Goal: Information Seeking & Learning: Stay updated

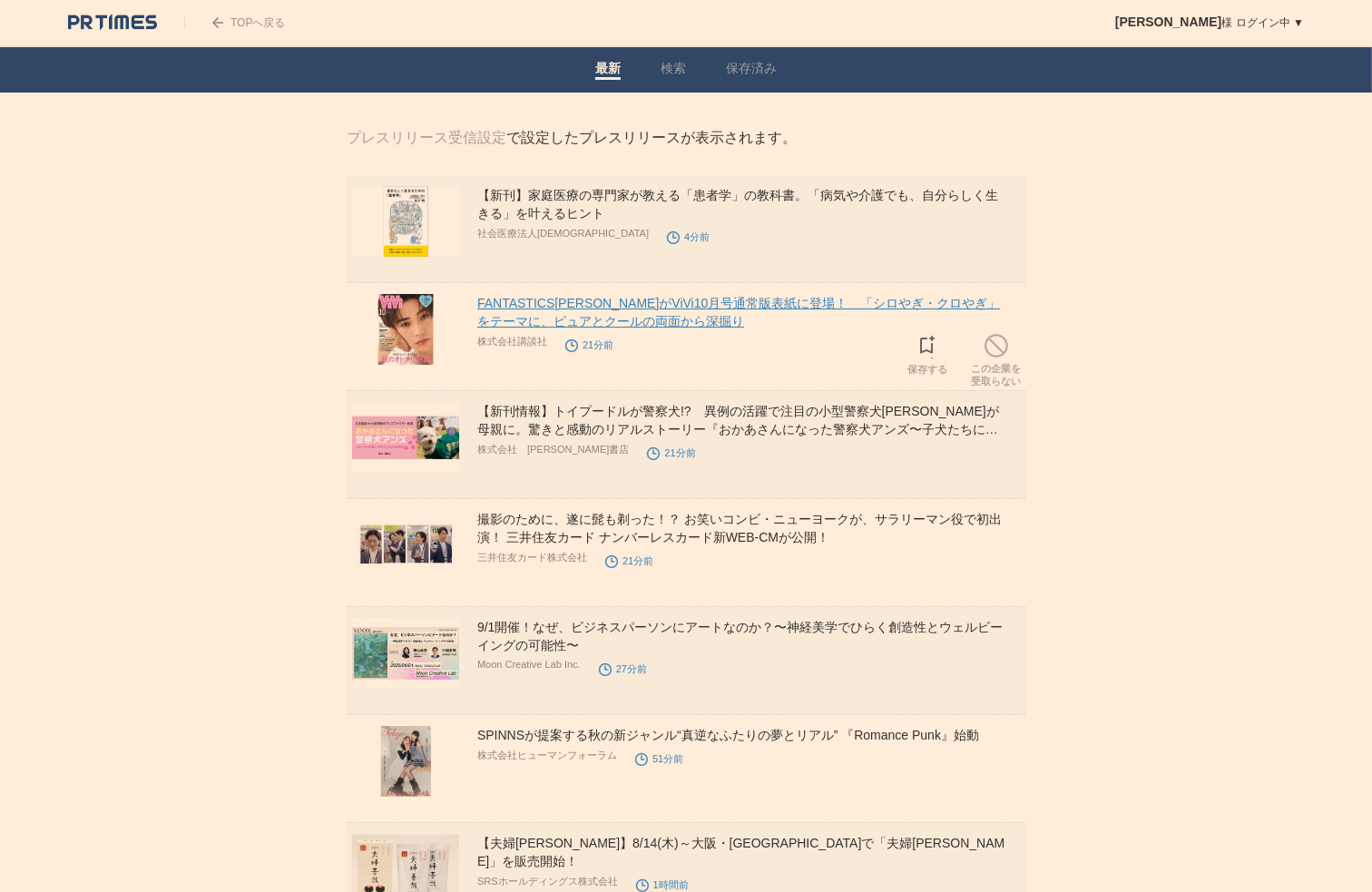
click at [660, 313] on link "FANTASTICS[PERSON_NAME]がViVi10月号通常版表紙に登場！　「シロやぎ・クロやぎ」をテーマに、ピュアとクールの両面から深掘り" at bounding box center [738, 312] width 523 height 33
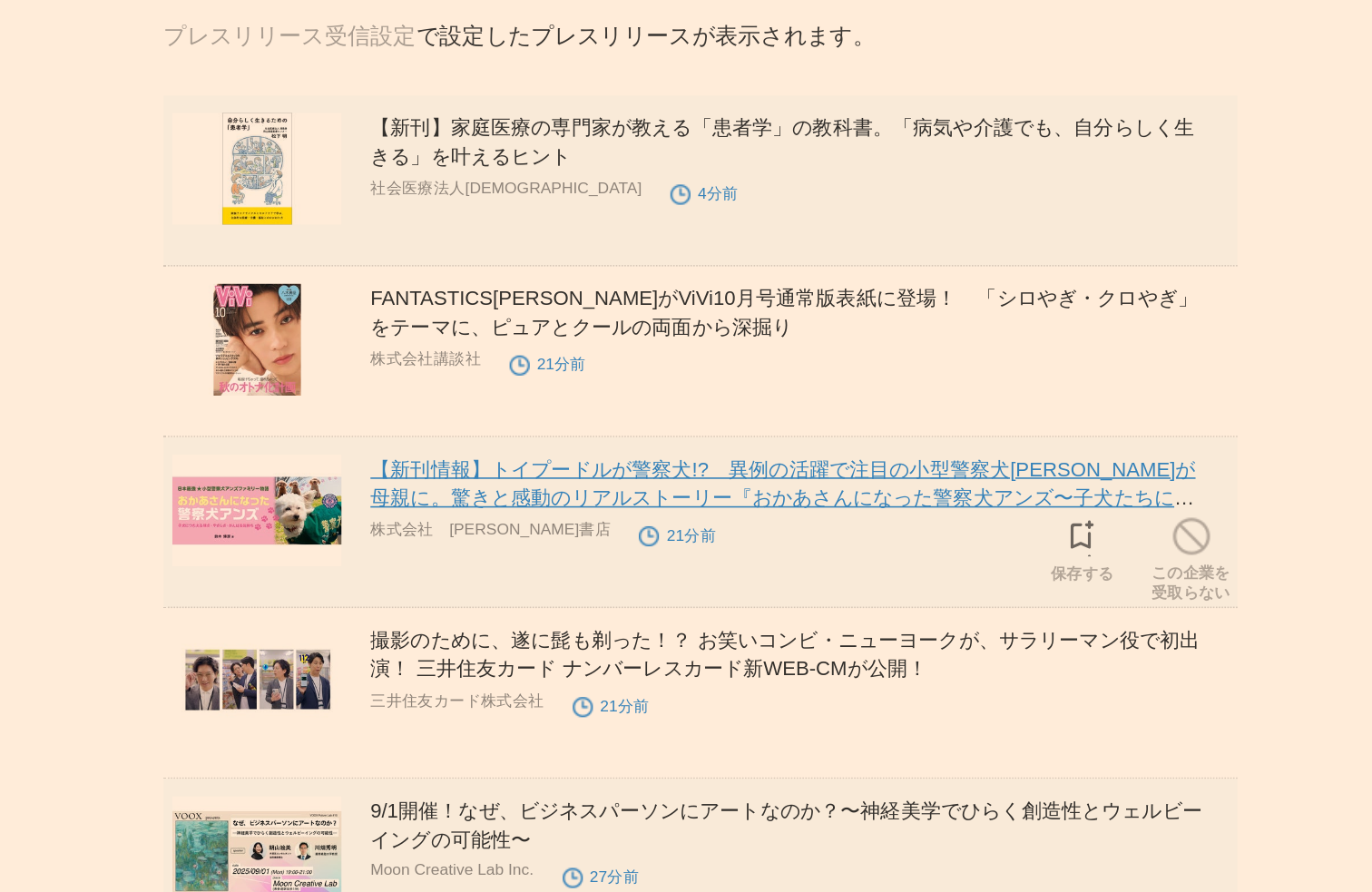
click at [668, 414] on link "【新刊情報】トイプードルが警察犬!?　異例の活躍で注目の小型警察犬[PERSON_NAME]が母親に。驚きと感動のリアルストーリー『おかあさんになった警察犬ア…" at bounding box center [738, 429] width 522 height 51
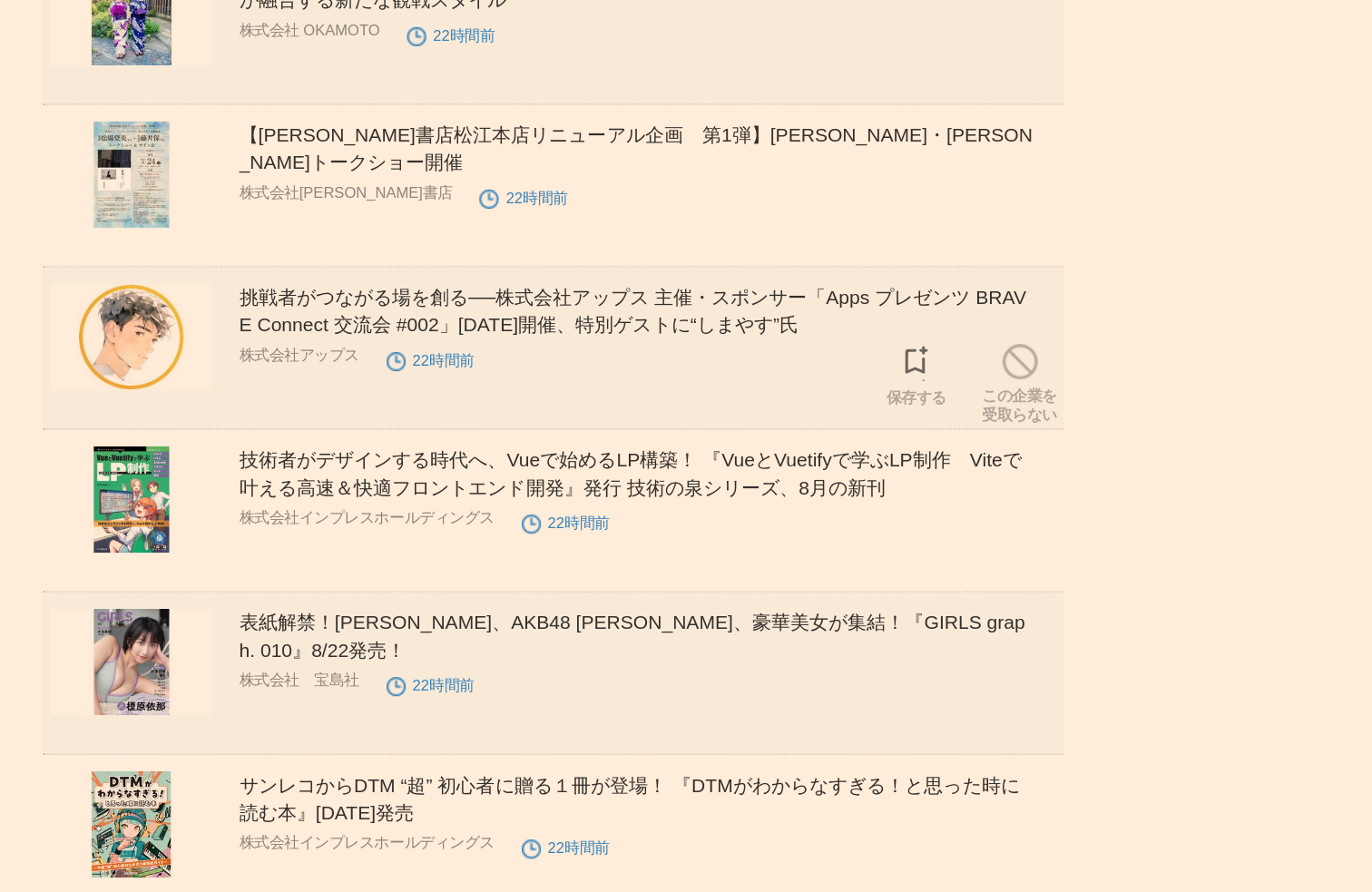
scroll to position [11294, 0]
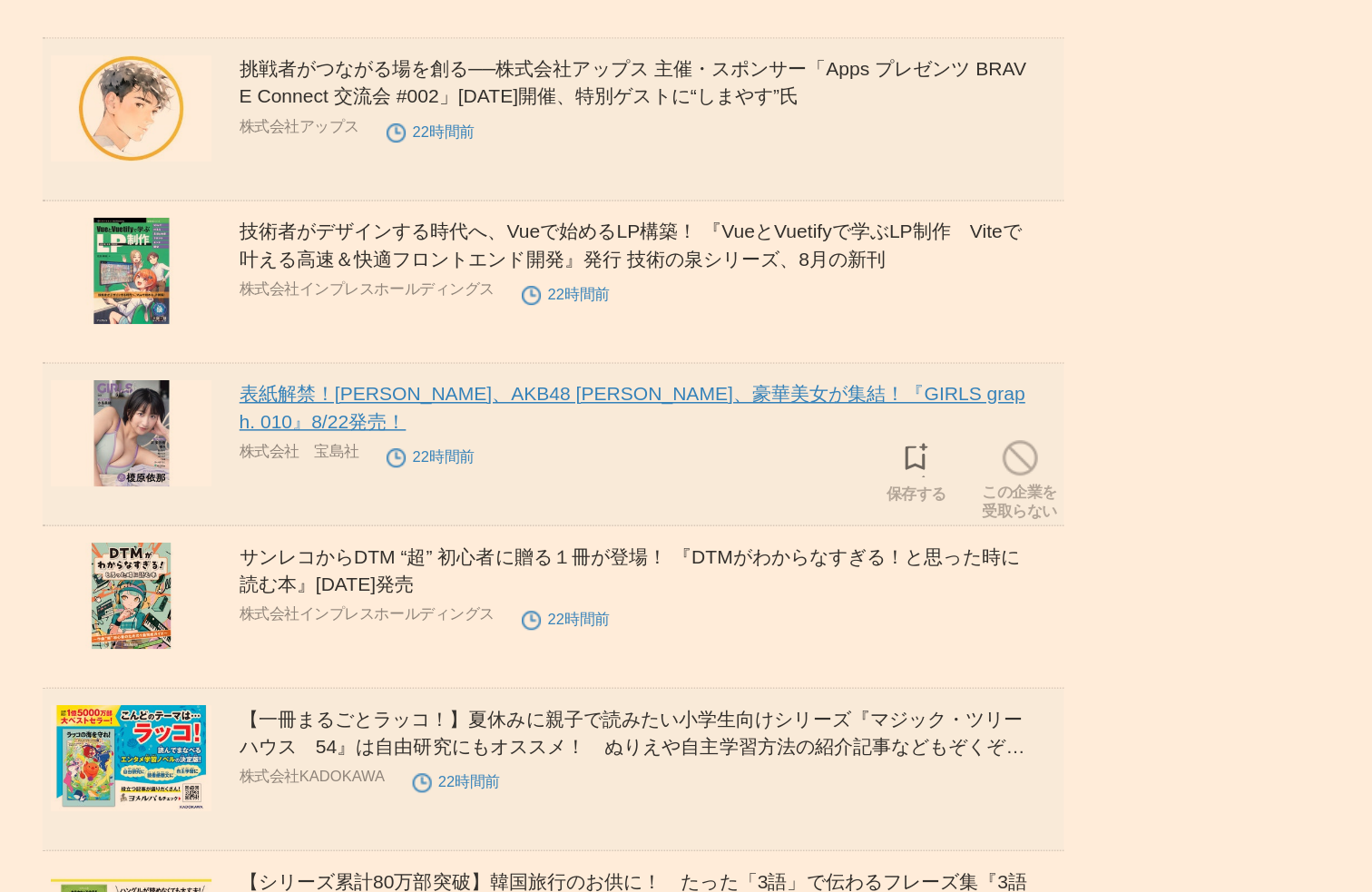
click at [513, 585] on link "表紙解禁！榎原依那さん、AKB48 水島美結さんら、豪華美女が集結！『GIRLS graph. 010』8/22発売！" at bounding box center [738, 569] width 523 height 33
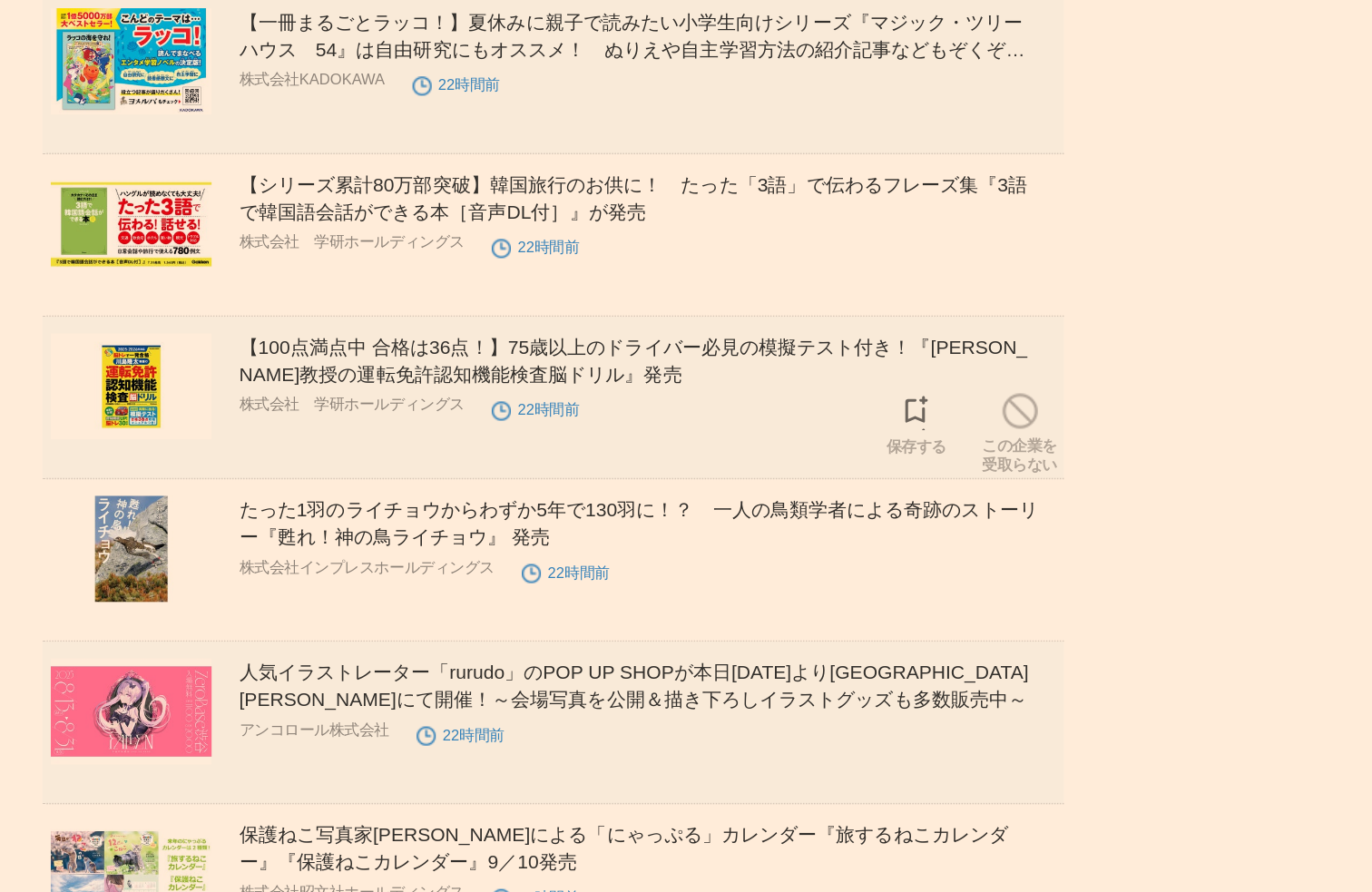
scroll to position [11781, 0]
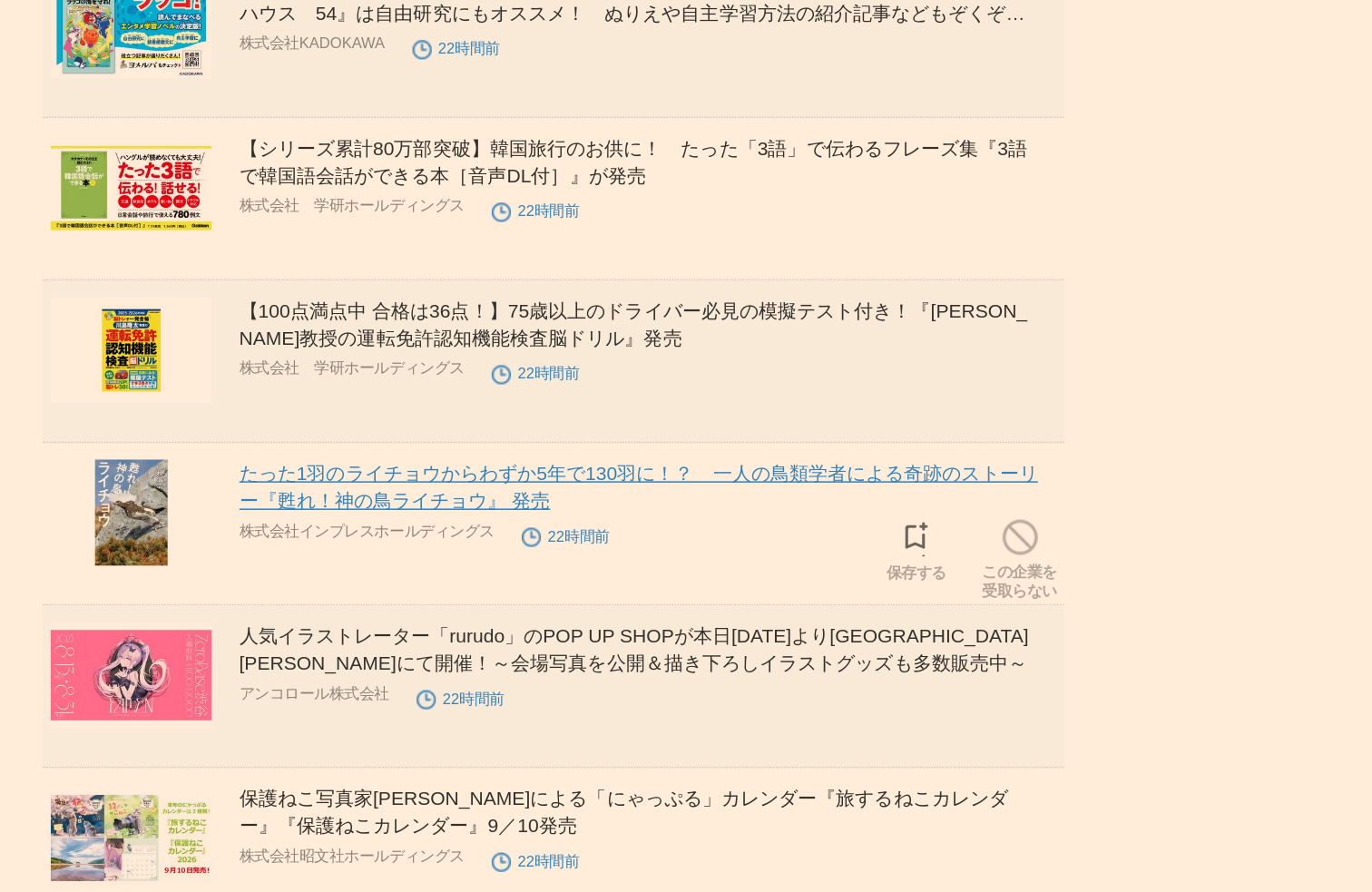
click at [561, 638] on link "たった1羽のライチョウからわずか5年で130羽に！？　一人の鳥類学者による奇跡のストーリー『甦れ！神の鳥ライチョウ』 発売" at bounding box center [742, 621] width 530 height 33
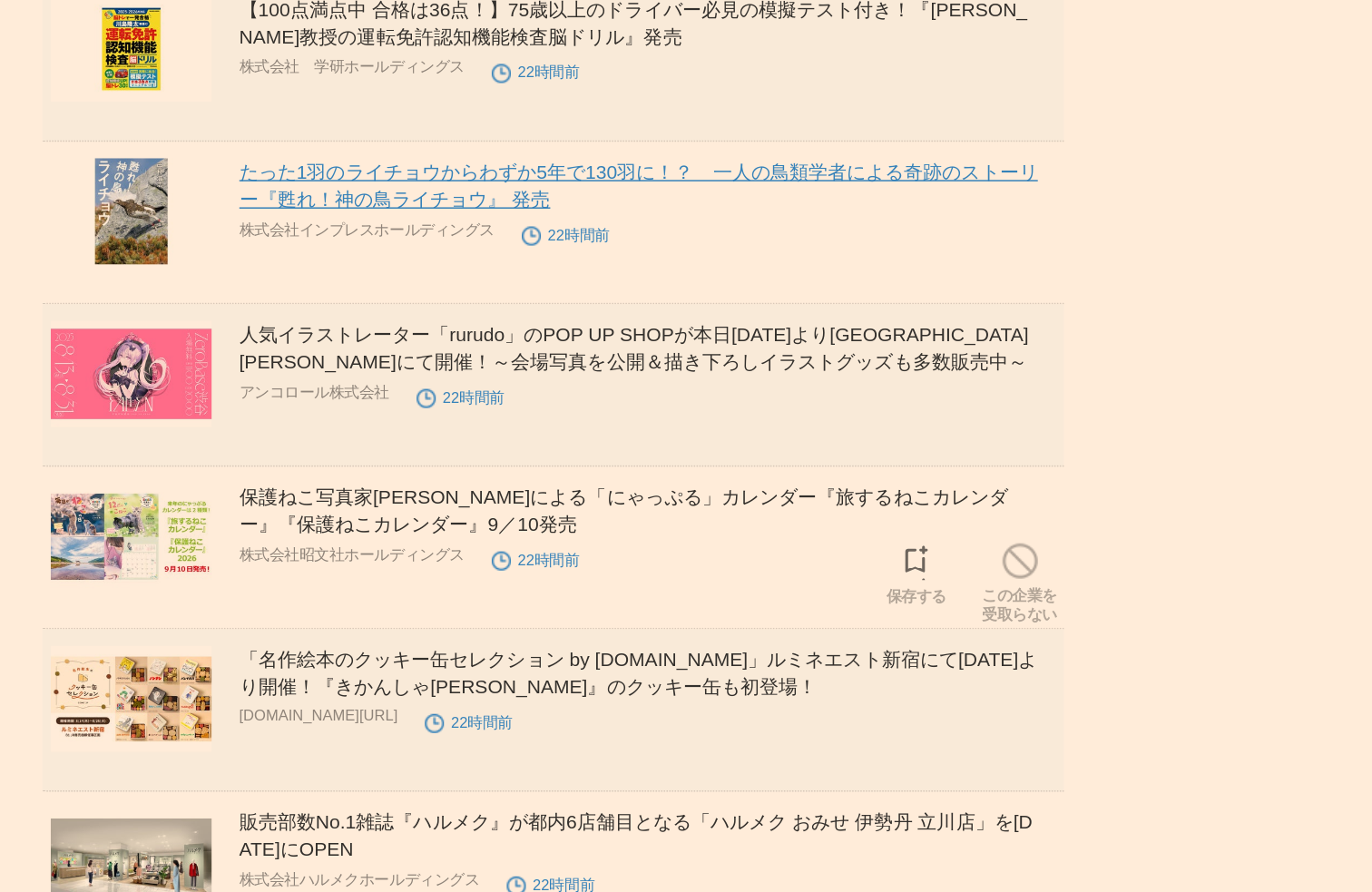
scroll to position [12104, 0]
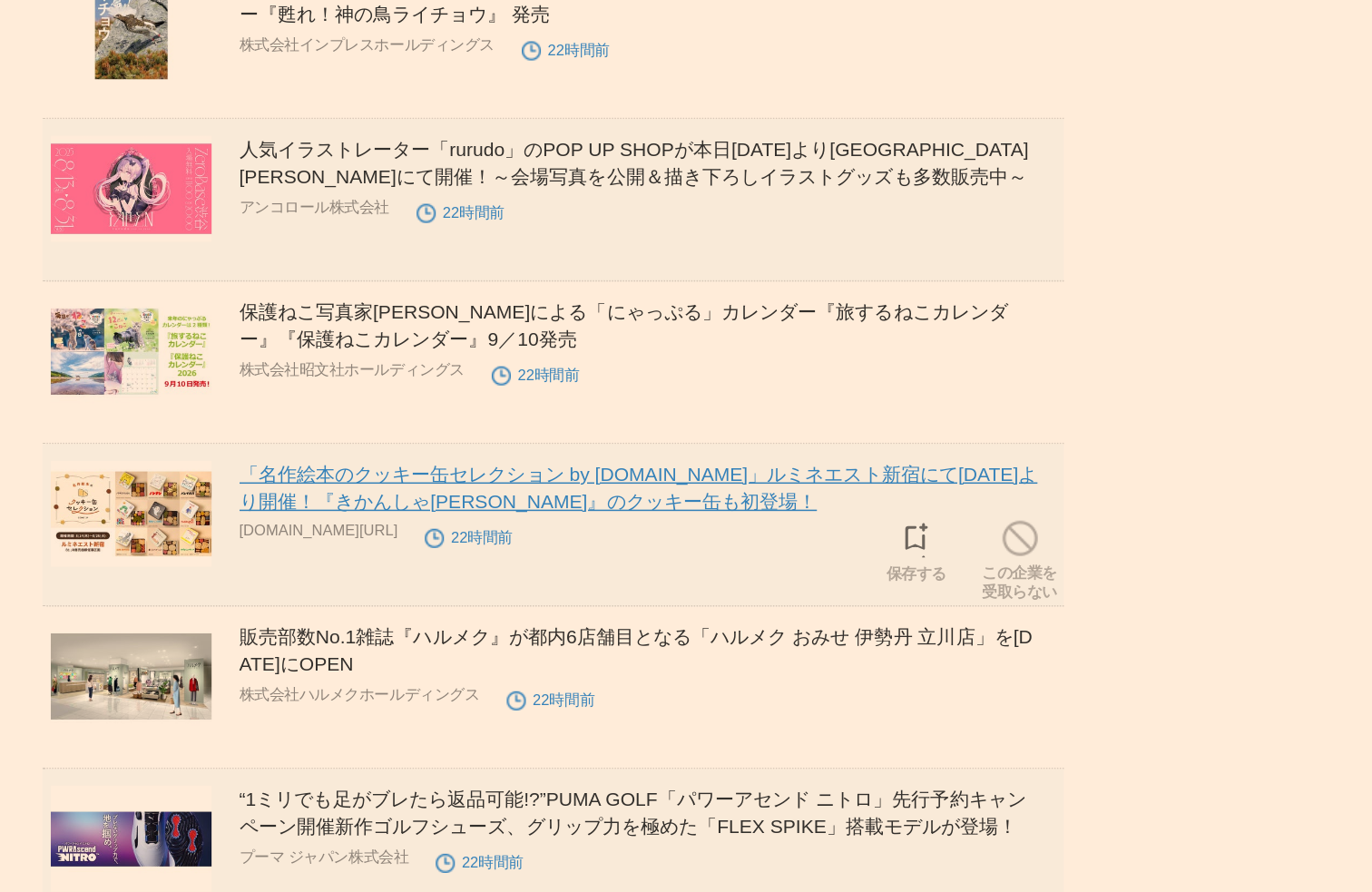
click at [597, 639] on link "「名作絵本のクッキー缶セレクション by Cake.jp」ルミネエスト新宿にて8月14日(木)より開催！『きかんしゃトーマス』のクッキー缶も初登場！" at bounding box center [742, 622] width 530 height 33
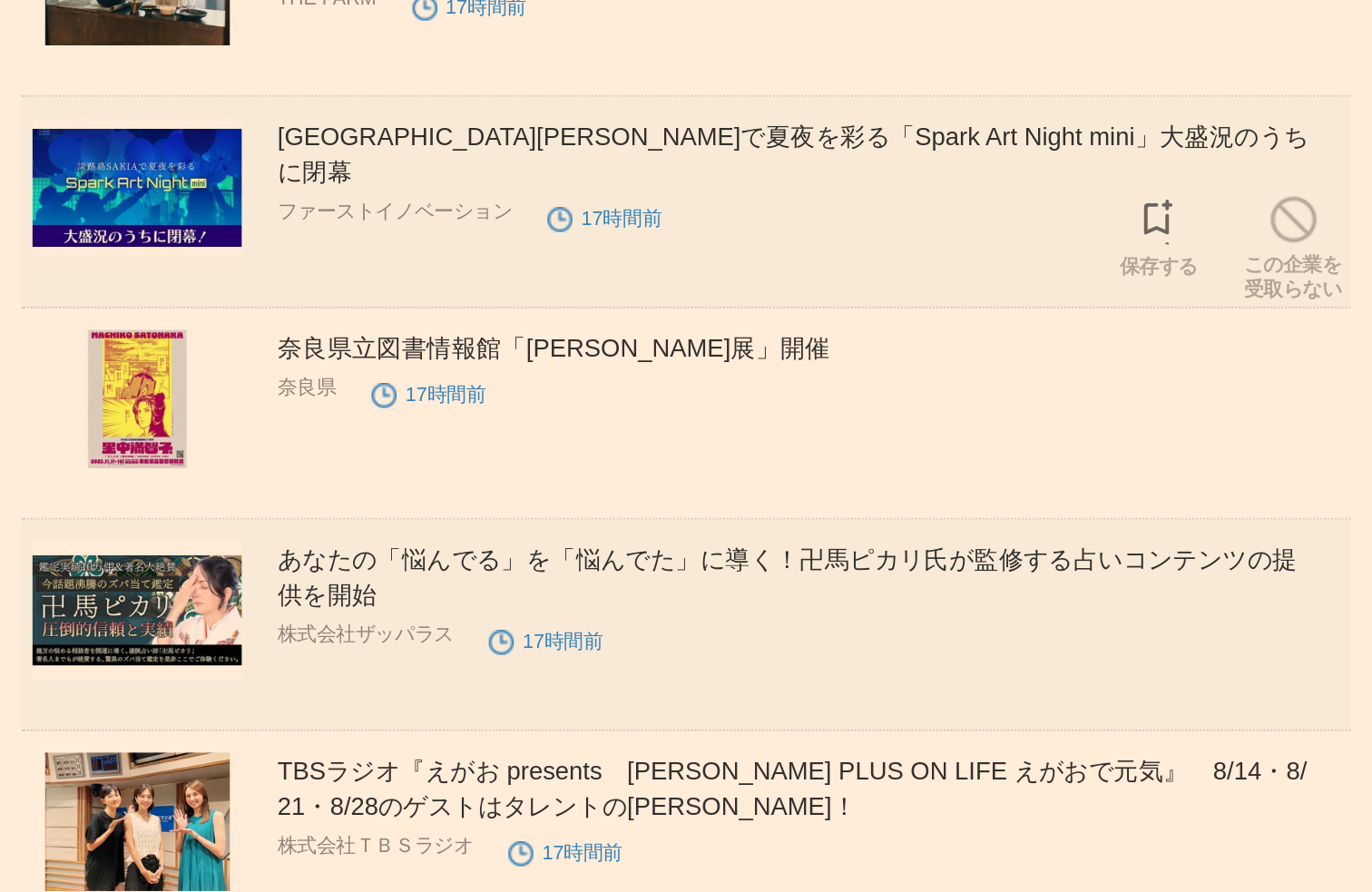
scroll to position [3591, 0]
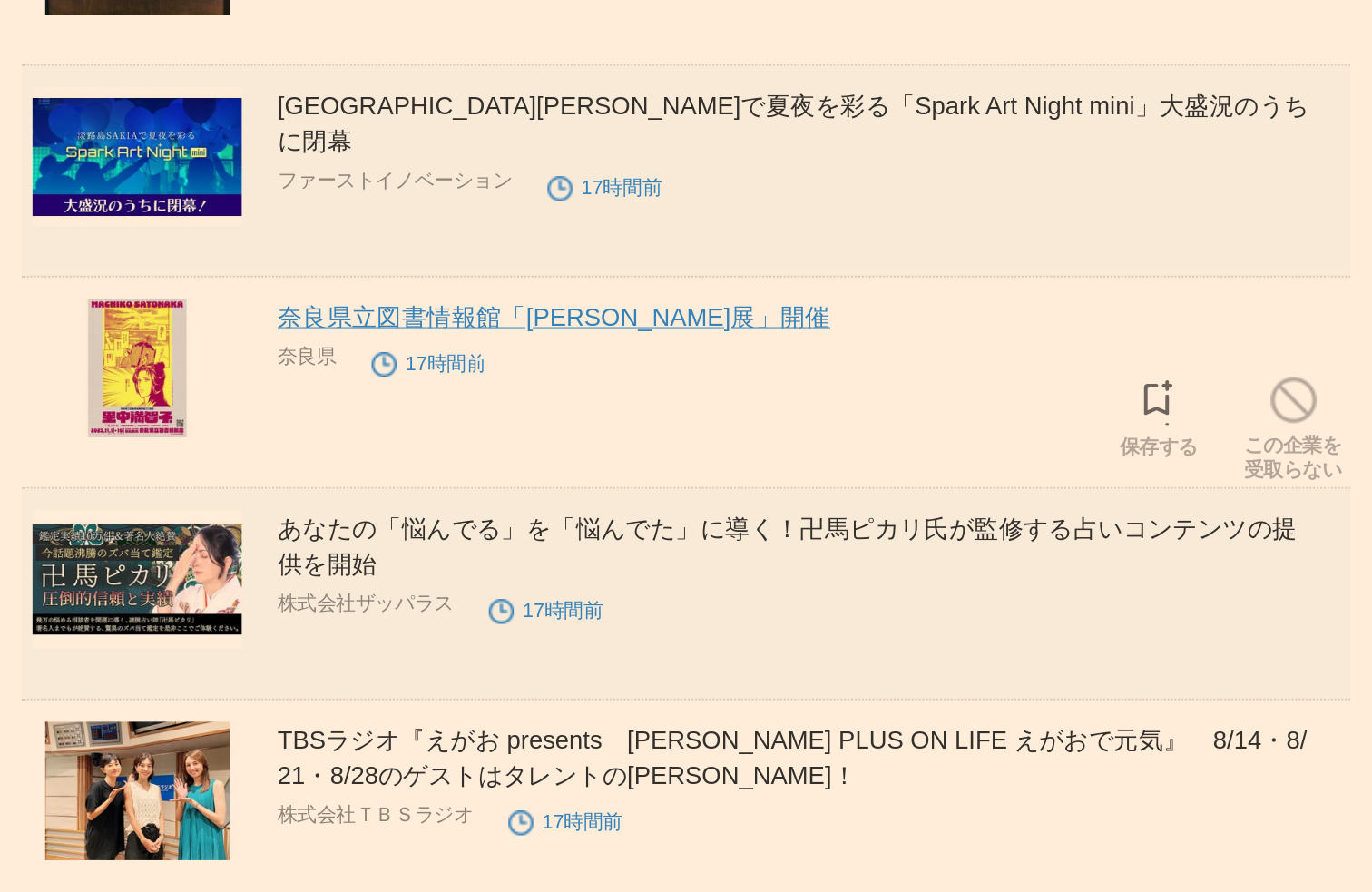
click at [575, 602] on link "奈良県立図書情報館「里中満智子展」開催" at bounding box center [618, 597] width 282 height 14
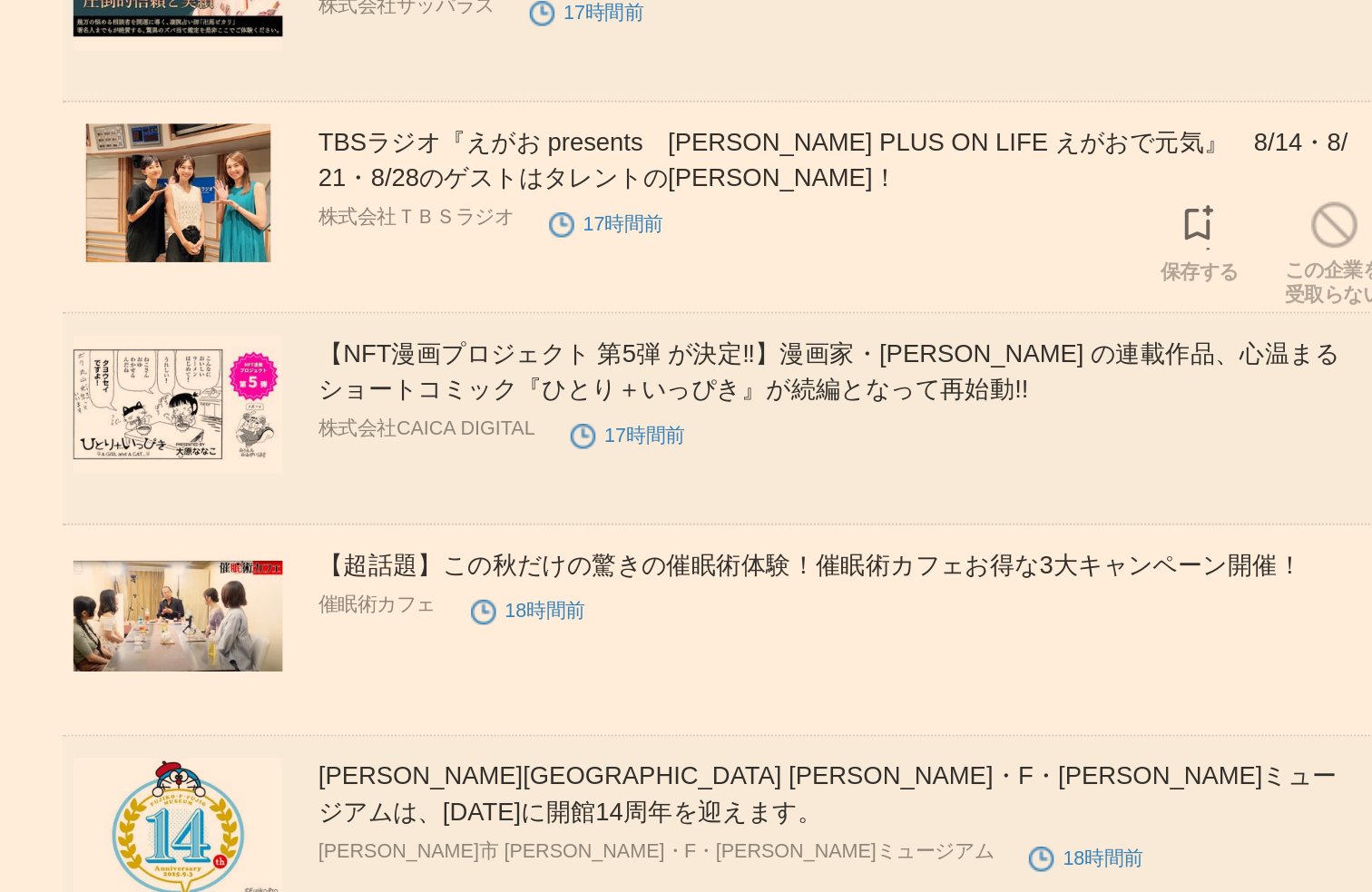
scroll to position [3898, 0]
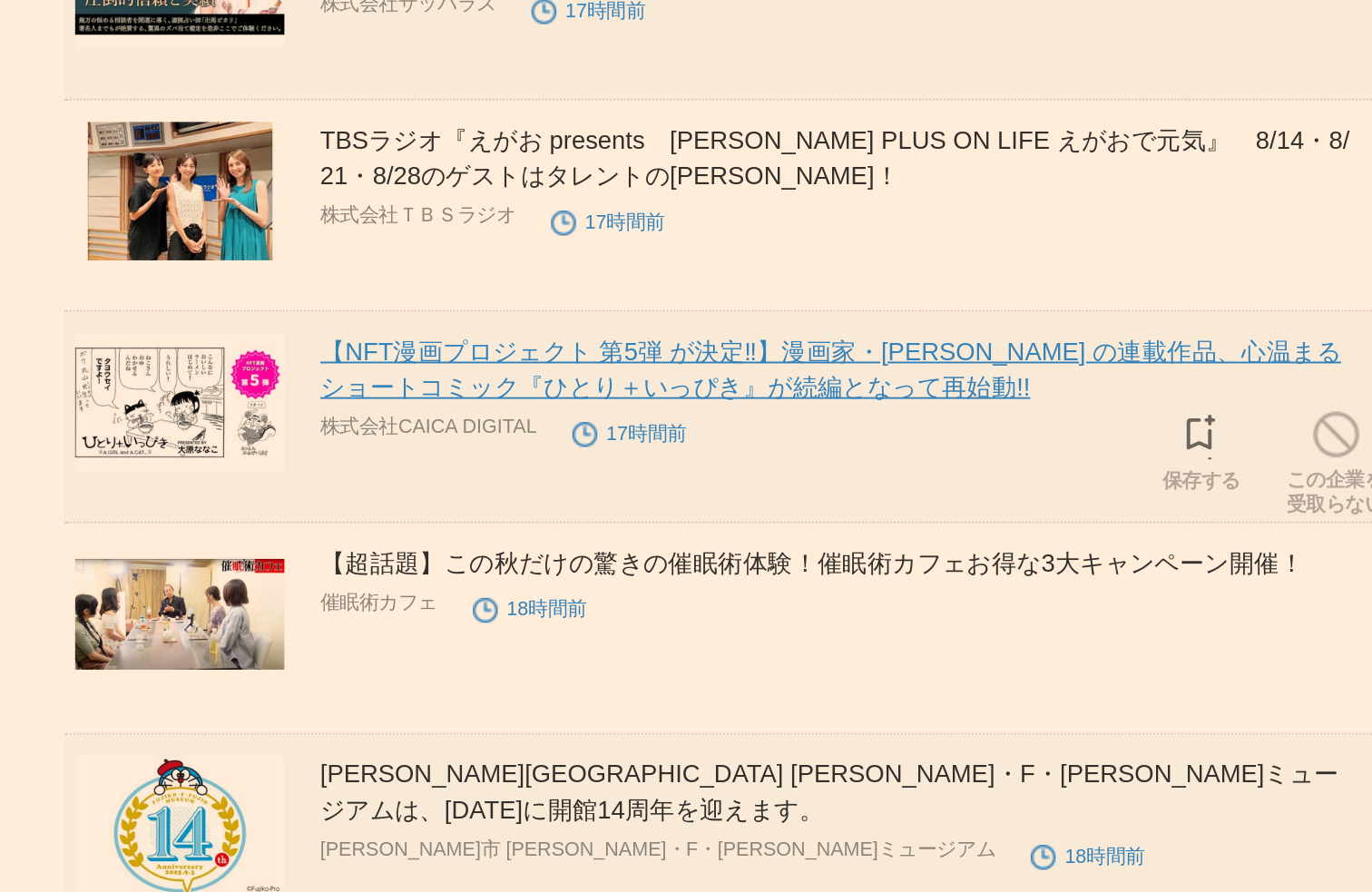
click at [574, 628] on link "【NFT漫画プロジェクト 第5弾 が決定‼】漫画家・大原ななこ の連載作品、心温まるショートコミック『ひとり＋いっぴき』が続編となって再始動!!" at bounding box center [738, 624] width 522 height 33
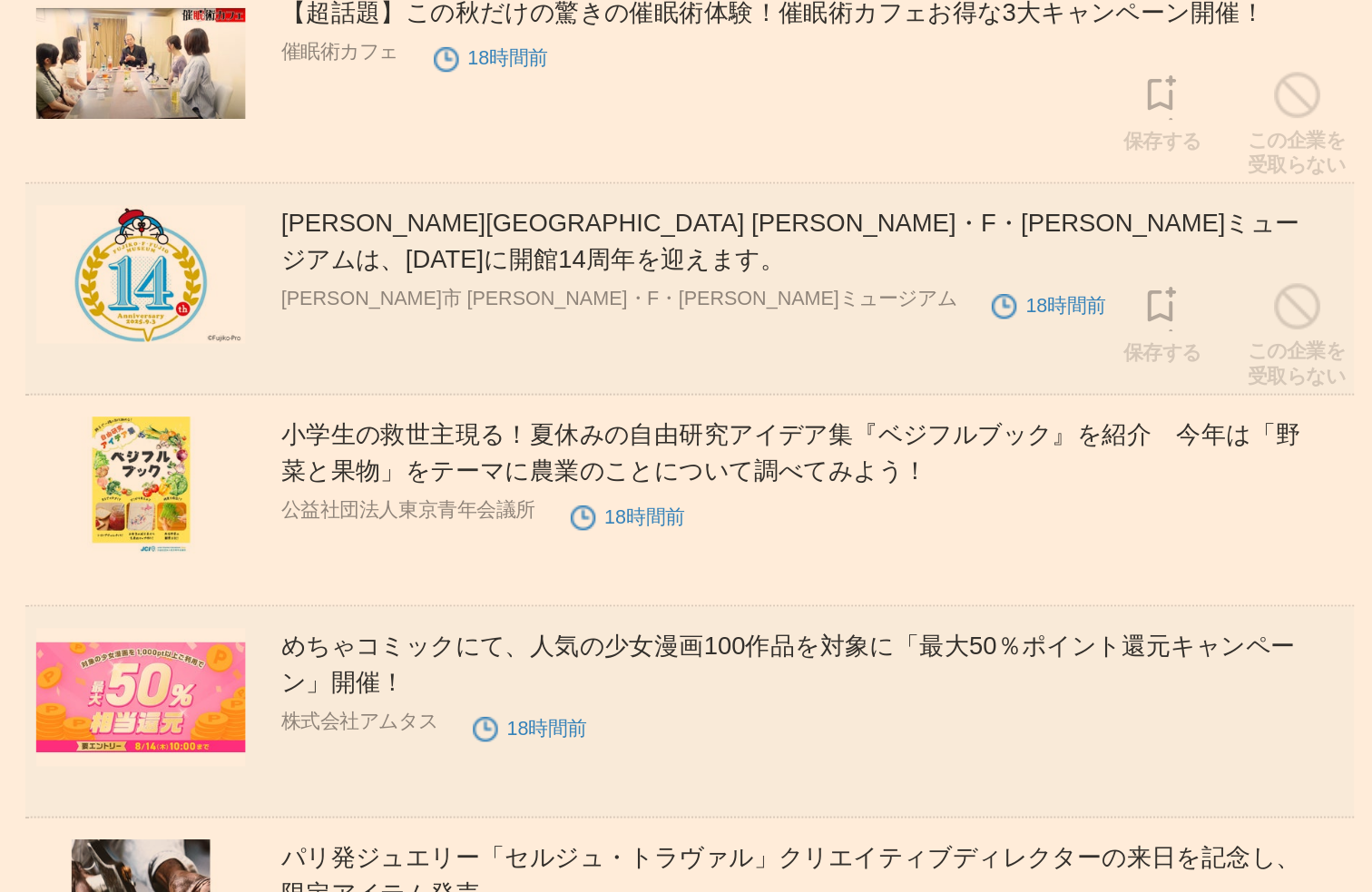
scroll to position [4180, 0]
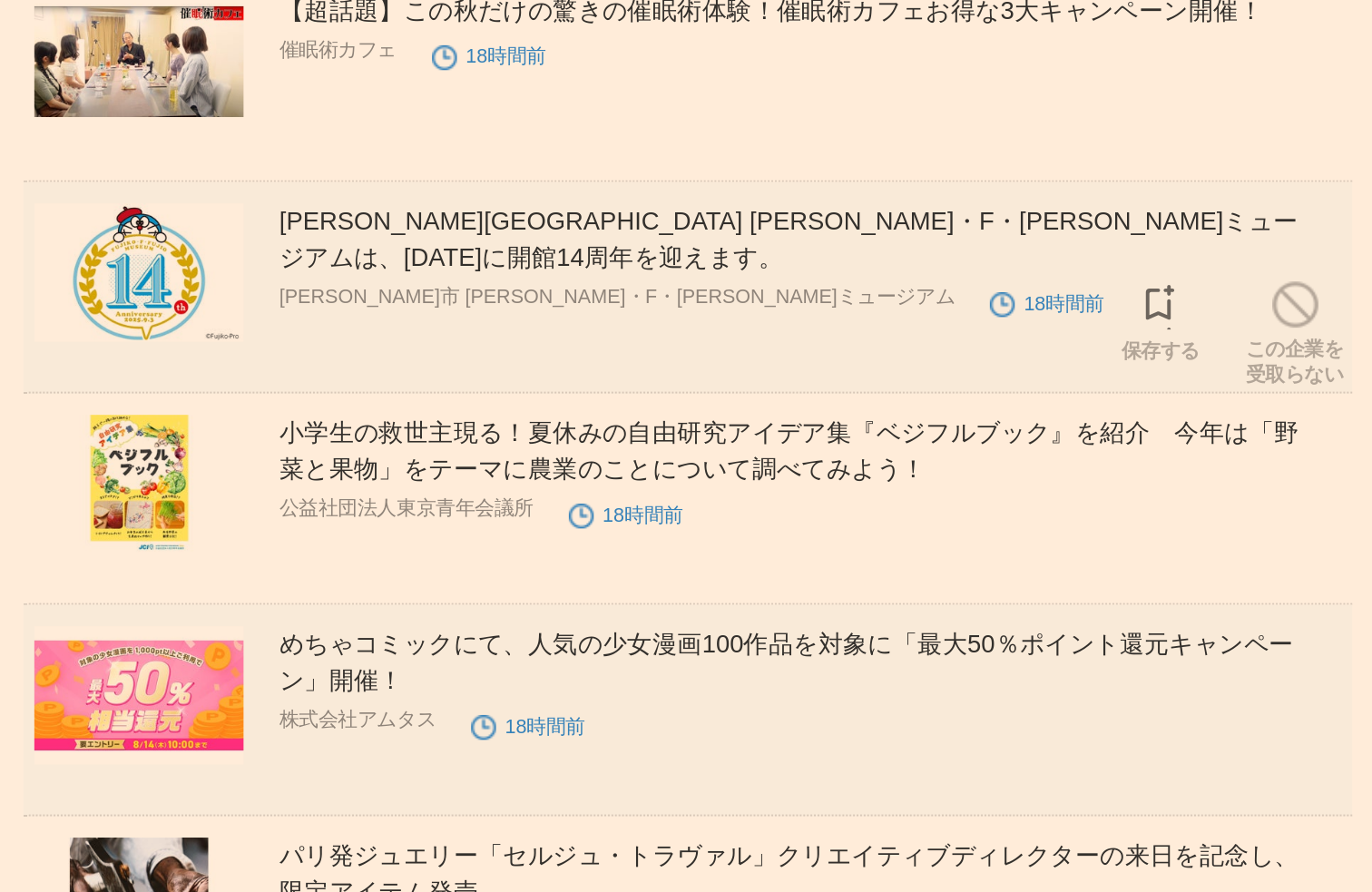
click at [614, 566] on div "川崎市 藤子・F・不二雄ミュージアムは、2025年9月3日（水）に開館14周年を迎えます。 川崎市 藤子・F・不二雄ミュージアム 18時間前" at bounding box center [749, 570] width 544 height 60
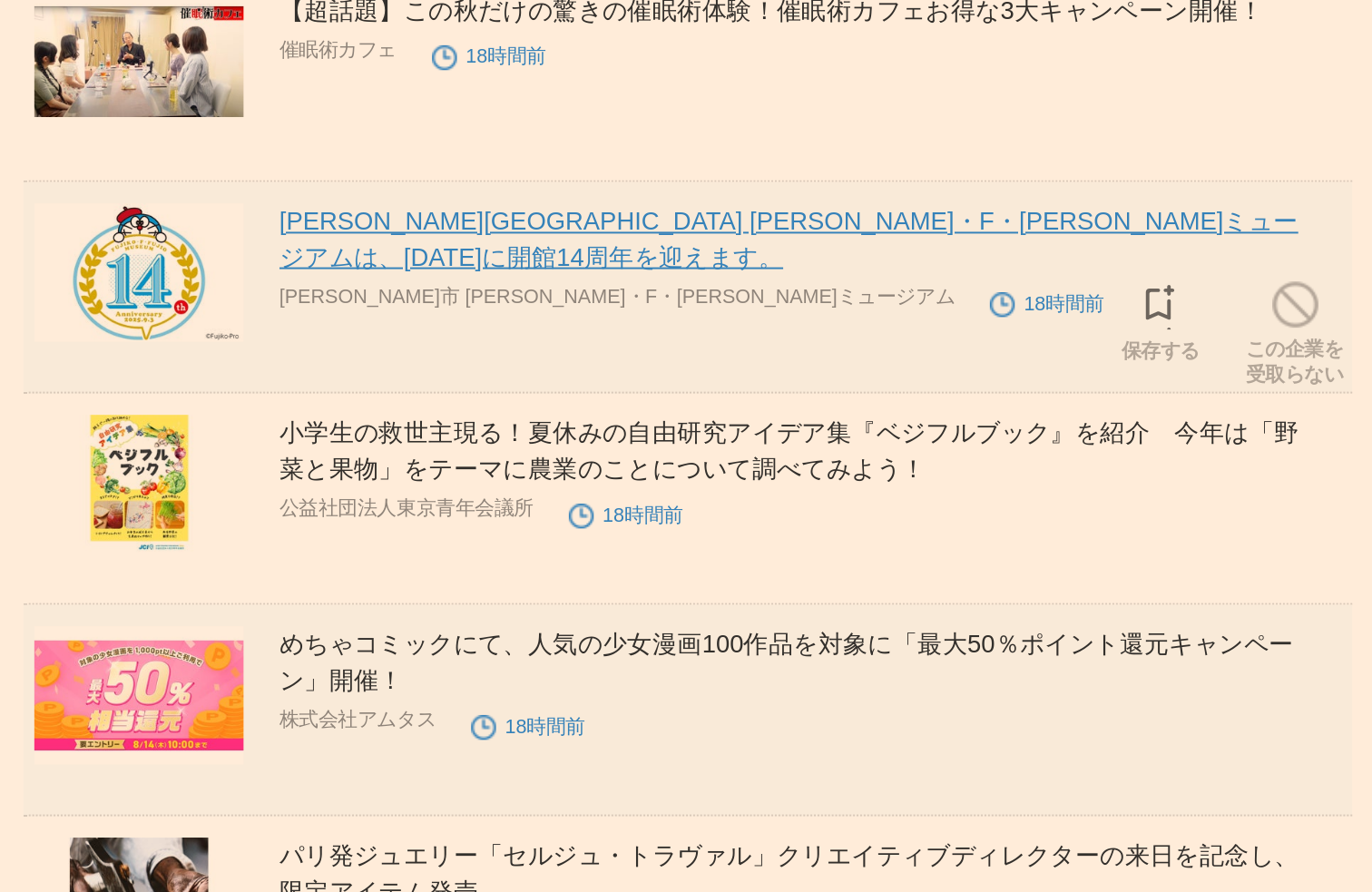
click at [622, 556] on link "川崎市 藤子・F・不二雄ミュージアムは、2025年9月3日（水）に開館14周年を迎えます。" at bounding box center [738, 558] width 521 height 33
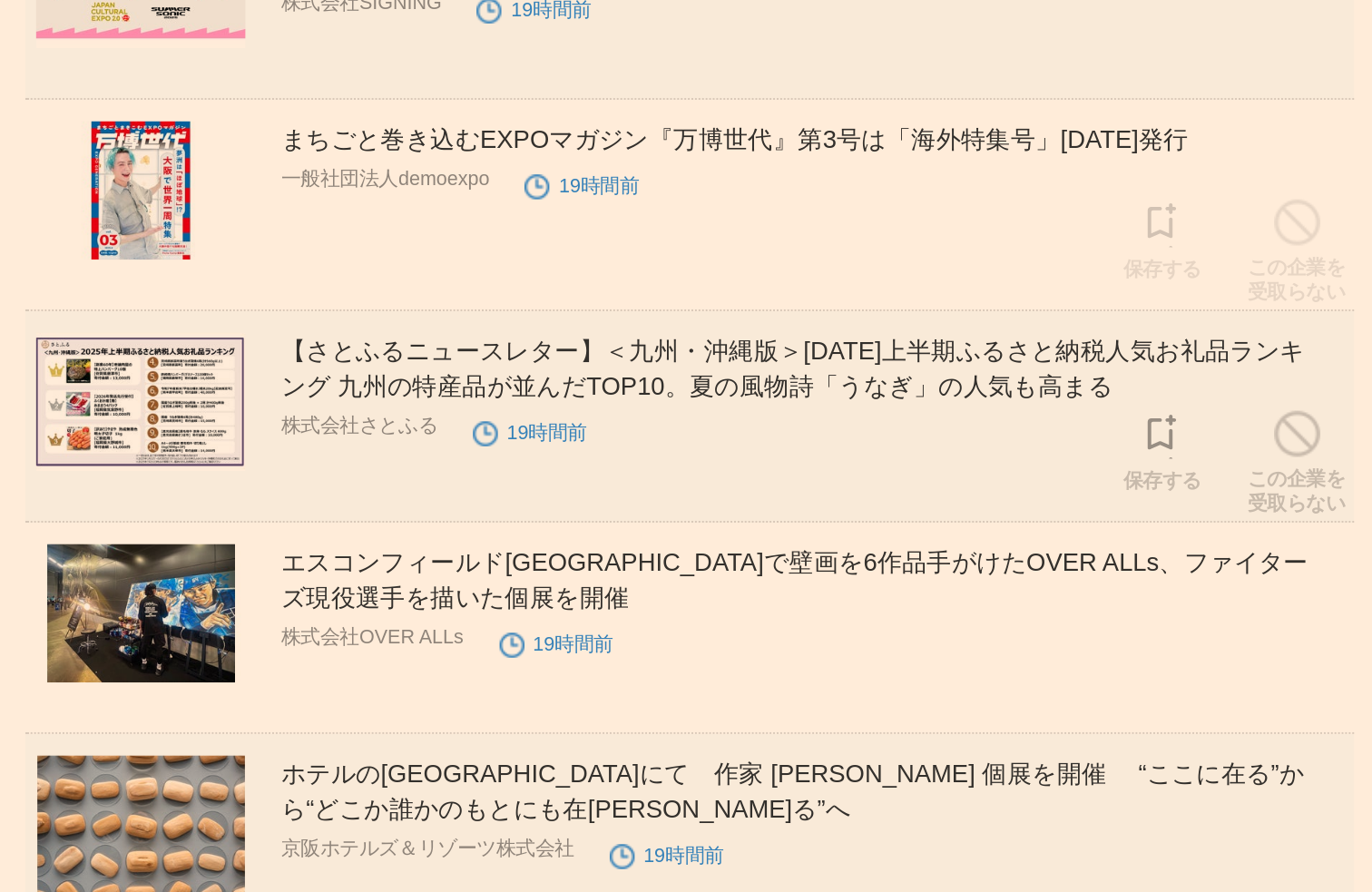
scroll to position [6489, 0]
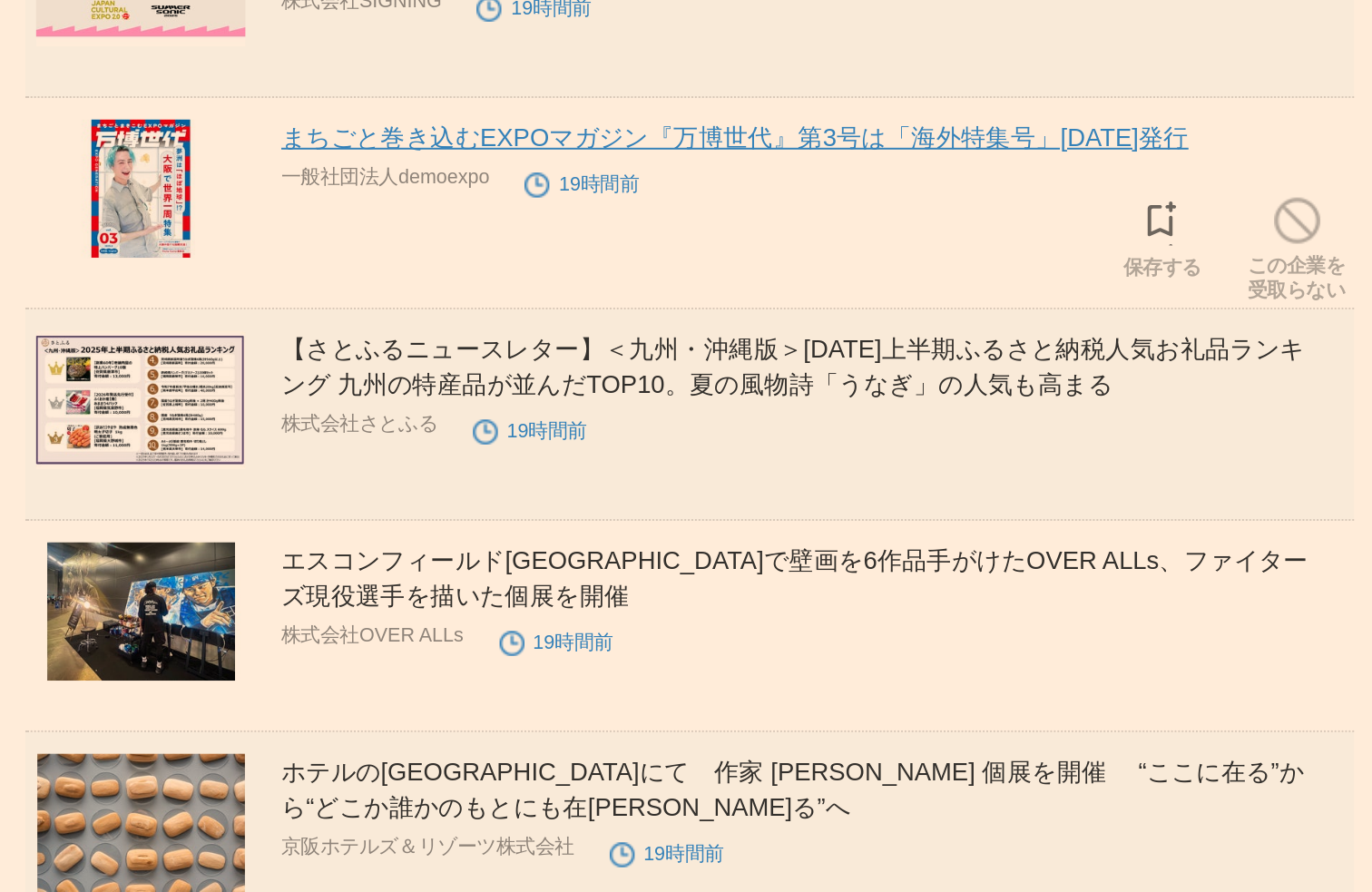
click at [599, 513] on link "まちごと巻き込むEXPOマガジン『万博世代』第3号は「海外特集号」2025年8月13日発行" at bounding box center [708, 505] width 464 height 14
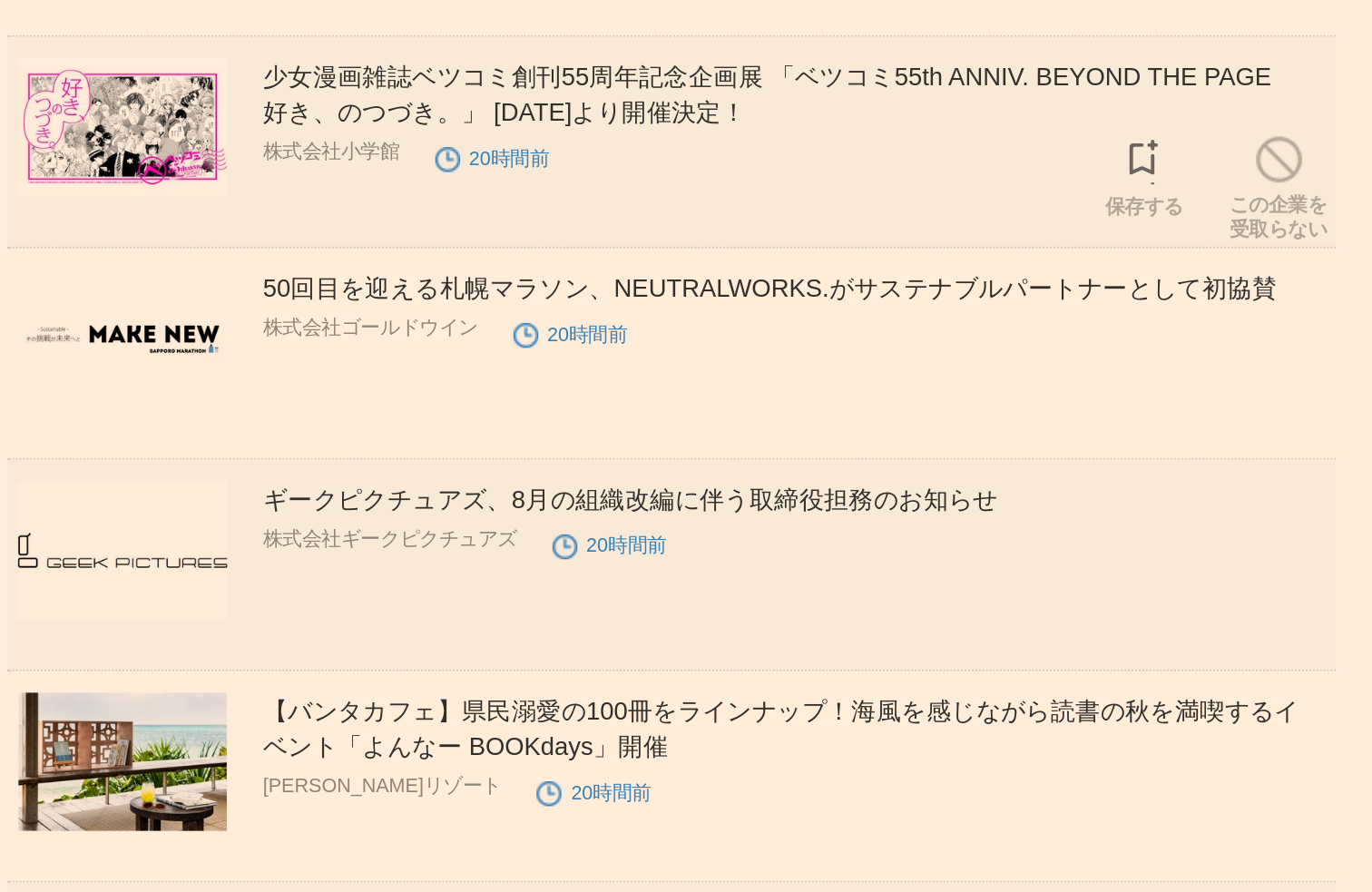
scroll to position [7545, 0]
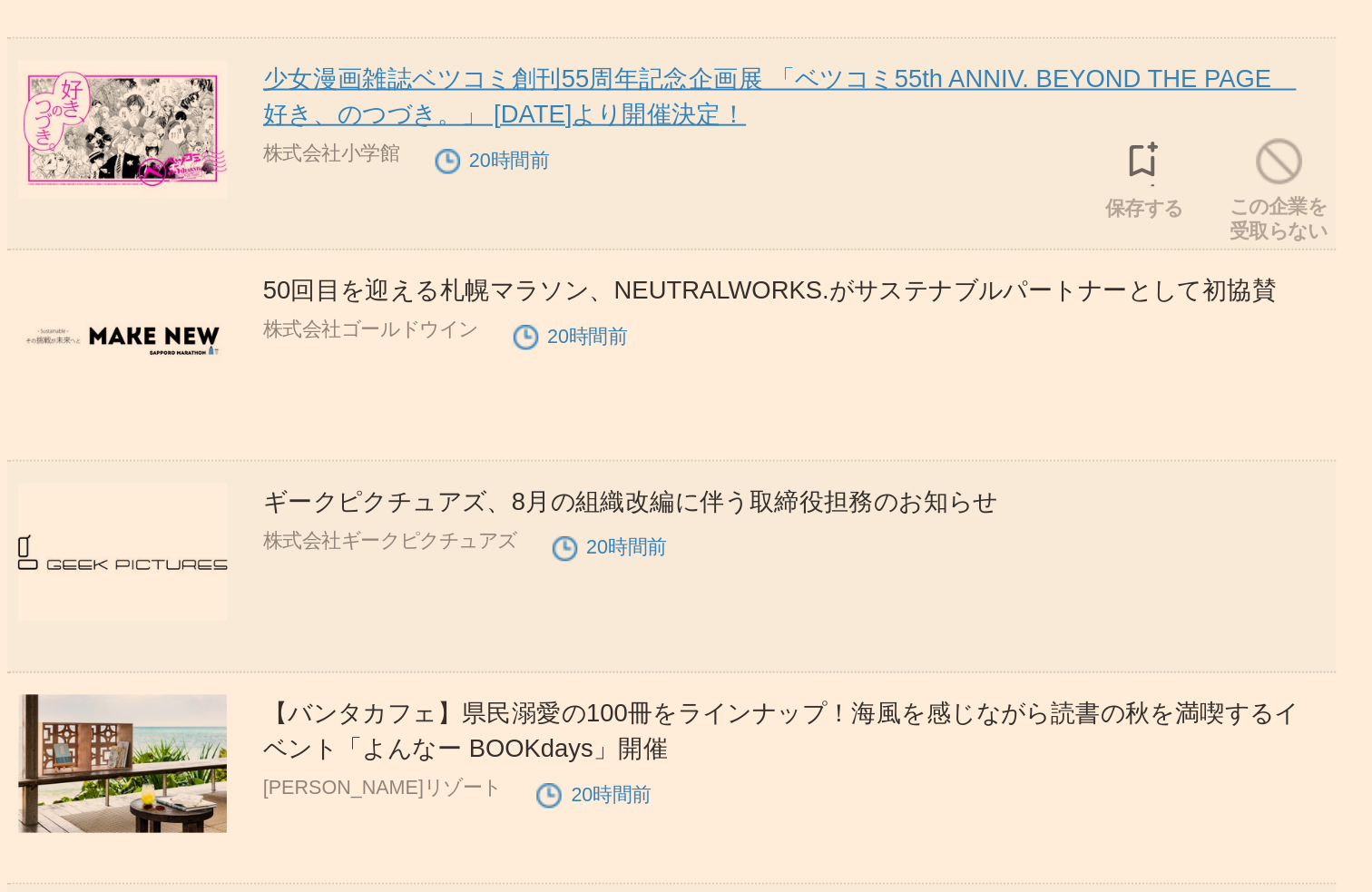
click at [613, 448] on link "少女漫画雑誌ベツコミ創刊55周年記念企画展 「ベツコミ55th ANNIV. BEYOND THE PAGE　好き、のつづき。」 10月3日より開催決定！" at bounding box center [740, 431] width 528 height 33
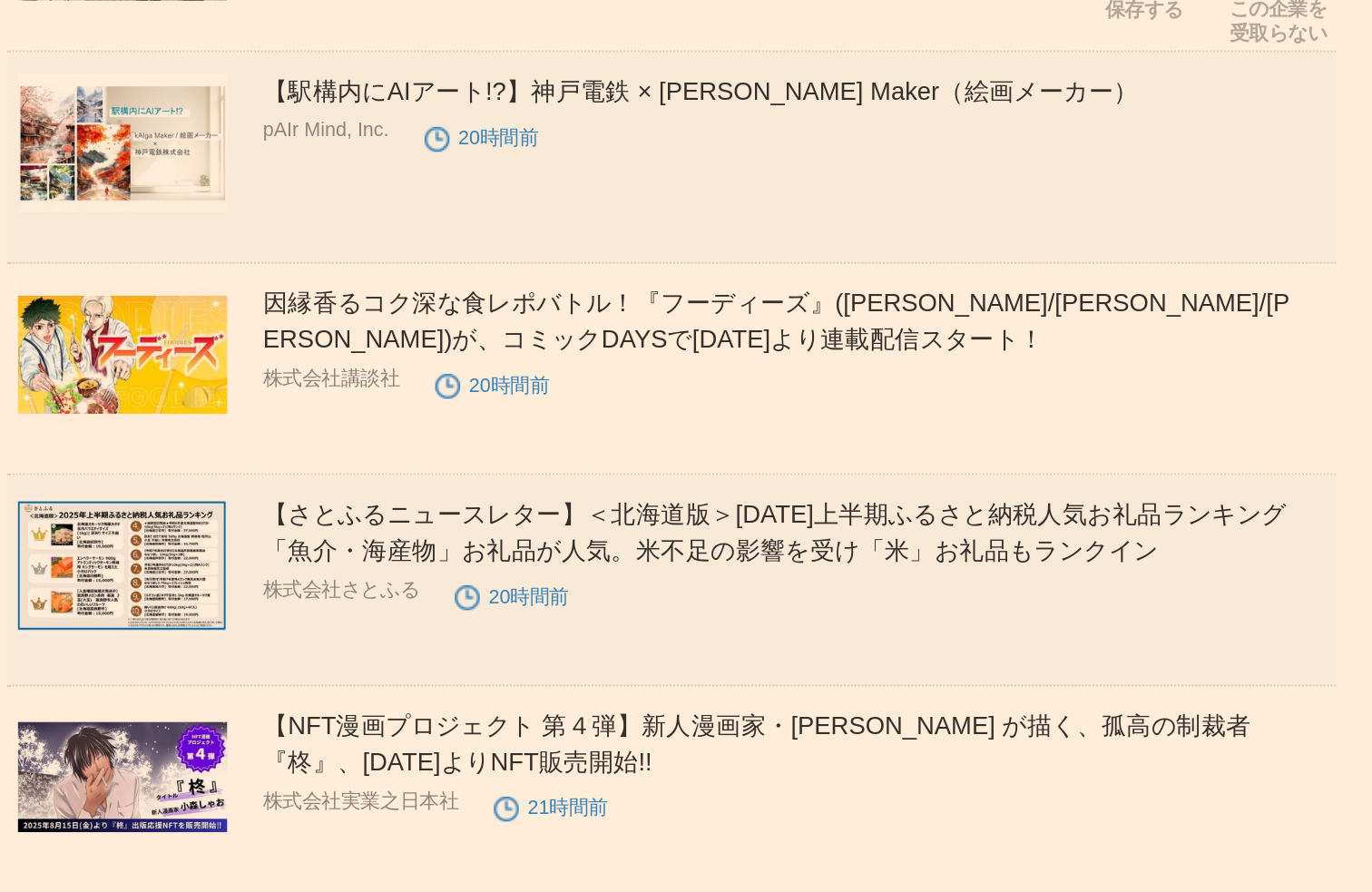
scroll to position [7917, 0]
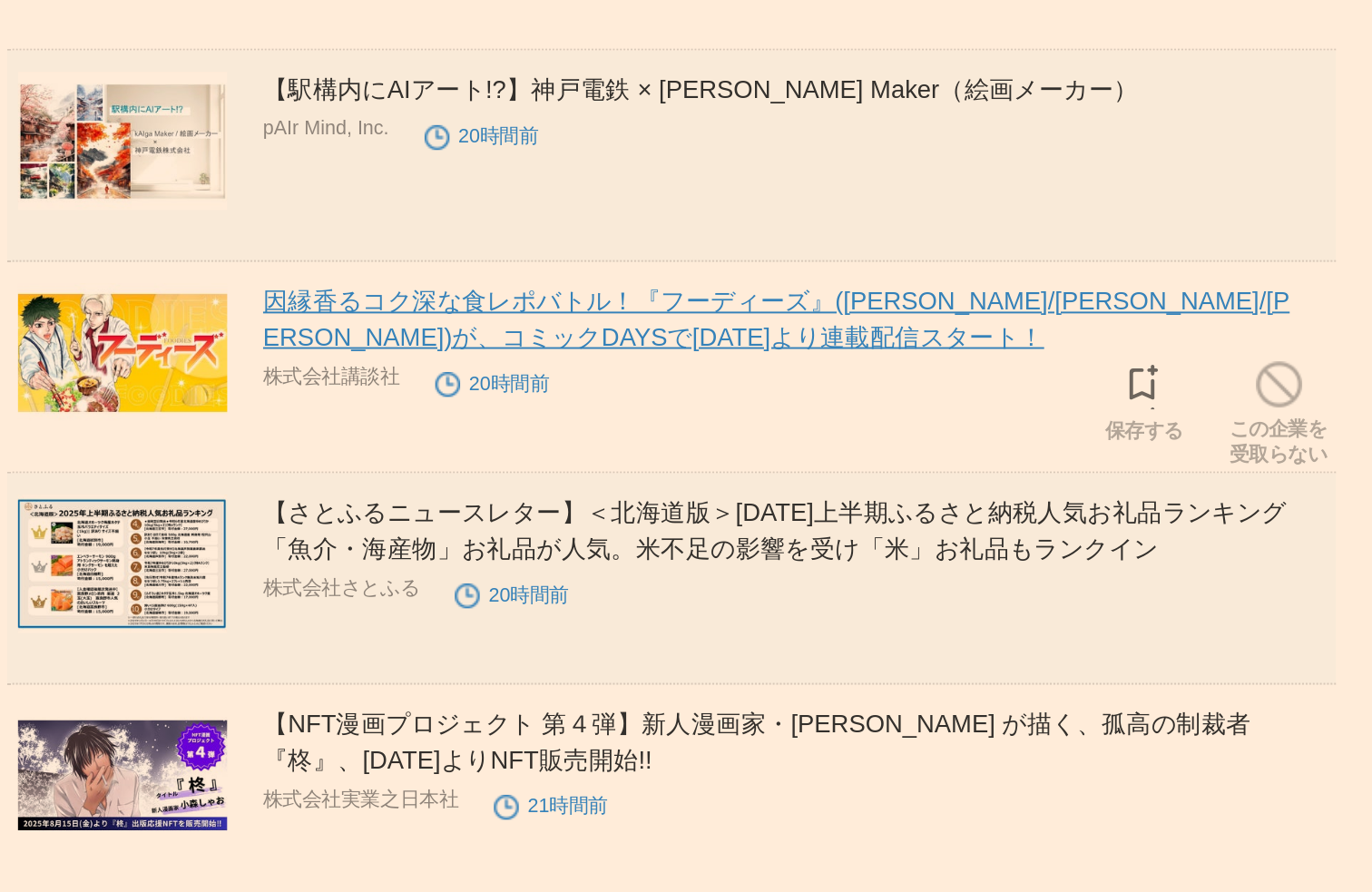
click at [609, 603] on link "因縁香るコク深な食レポバトル！『フーディーズ』(亜樹直/中西淳/ショーキチ)が、コミックDAYSで8月13日より連載配信スタート！" at bounding box center [739, 599] width 525 height 33
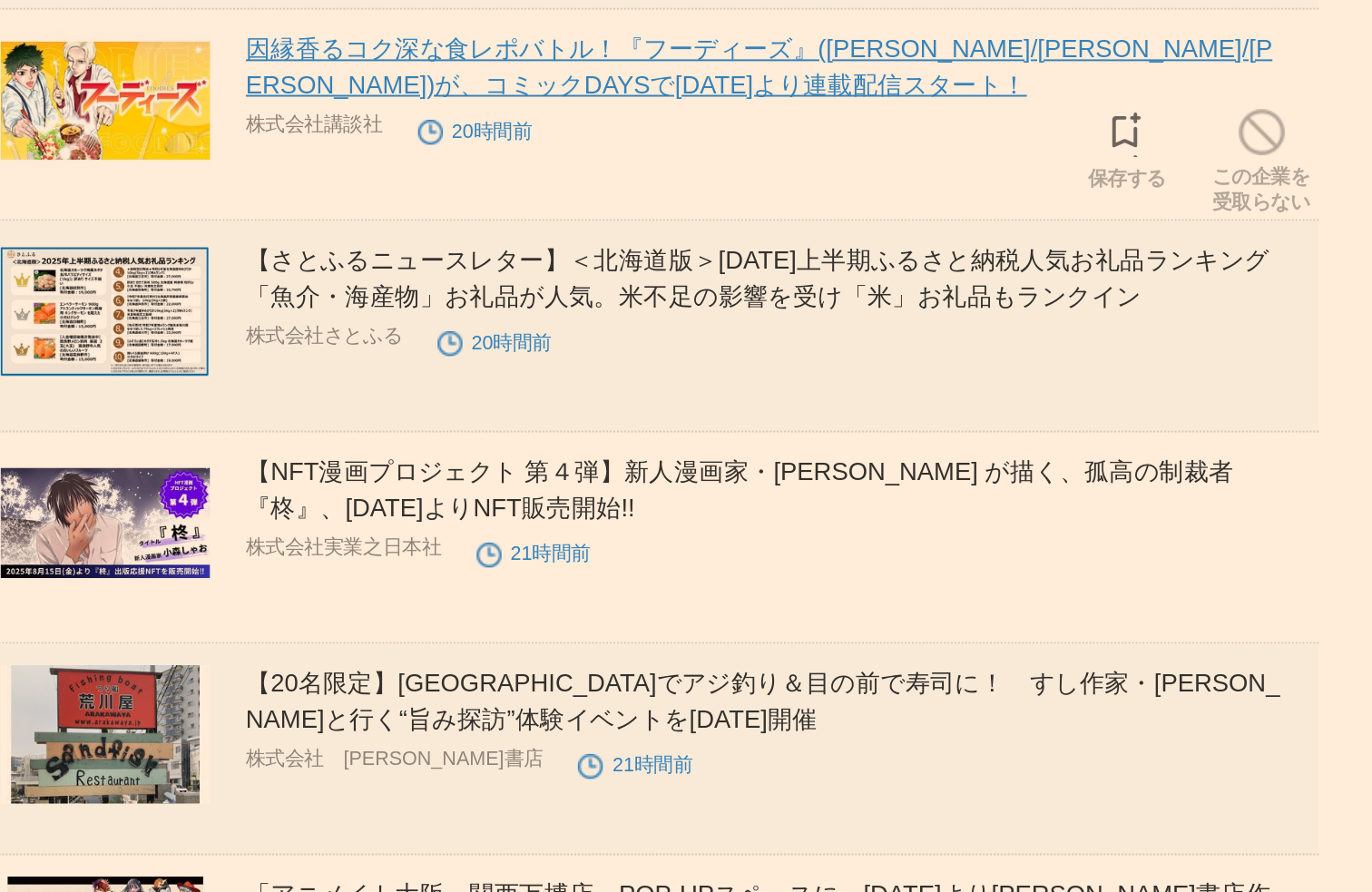
scroll to position [8051, 0]
